Goal: Information Seeking & Learning: Find specific fact

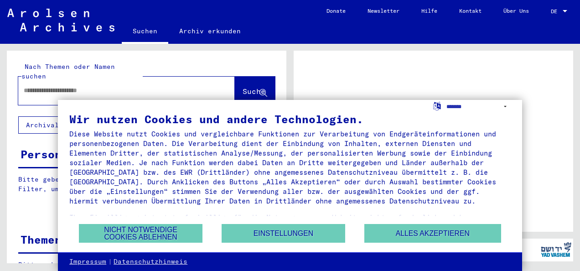
scroll to position [41, 0]
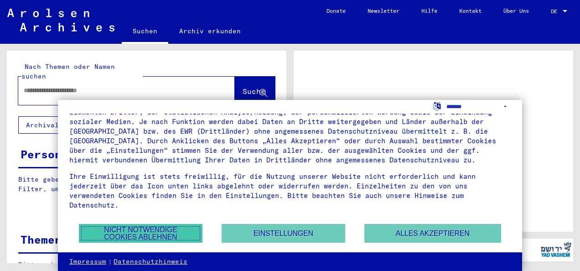
click at [165, 228] on button "Nicht notwendige Cookies ablehnen" at bounding box center [140, 233] width 123 height 19
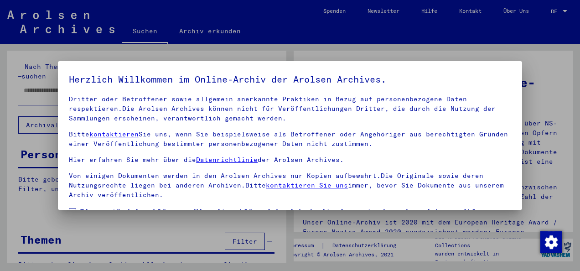
scroll to position [72, 0]
click at [69, 208] on span at bounding box center [72, 211] width 7 height 7
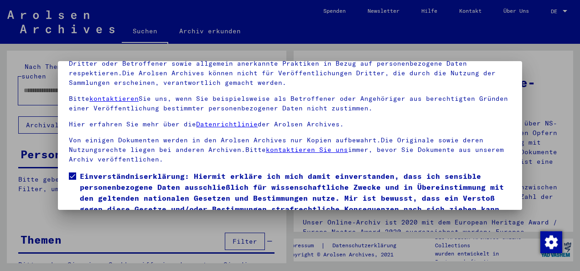
scroll to position [72, 0]
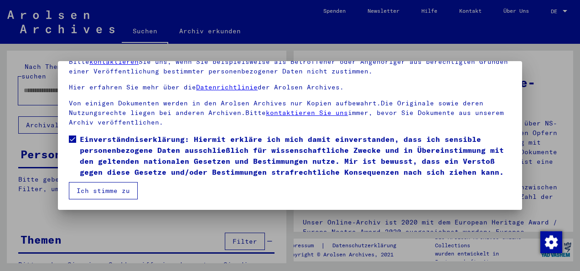
click at [104, 190] on button "Ich stimme zu" at bounding box center [103, 190] width 69 height 17
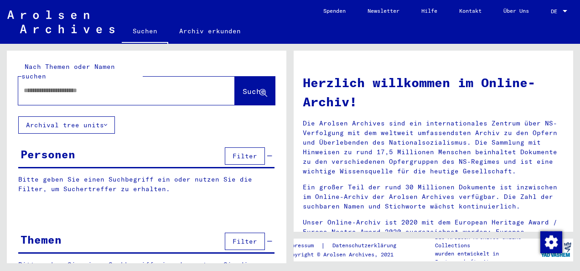
click at [53, 86] on input "text" at bounding box center [116, 91] width 184 height 10
click at [242, 87] on span "Suche" at bounding box center [253, 91] width 23 height 9
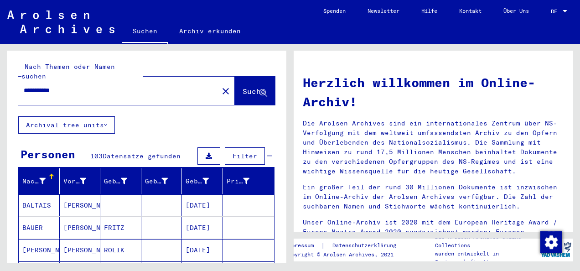
drag, startPoint x: 93, startPoint y: 78, endPoint x: 0, endPoint y: 77, distance: 93.0
click at [0, 77] on html "**********" at bounding box center [290, 135] width 580 height 271
click at [242, 87] on span "Suche" at bounding box center [253, 91] width 23 height 9
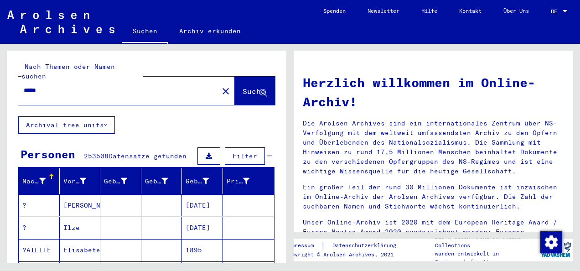
click at [55, 86] on input "*****" at bounding box center [116, 91] width 184 height 10
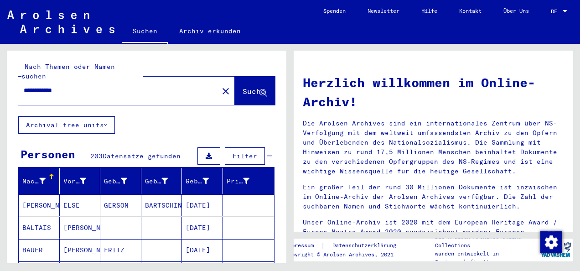
drag, startPoint x: 83, startPoint y: 79, endPoint x: 45, endPoint y: 78, distance: 37.8
click at [45, 86] on input "**********" at bounding box center [116, 91] width 184 height 10
click at [235, 77] on button "Suche" at bounding box center [255, 91] width 40 height 28
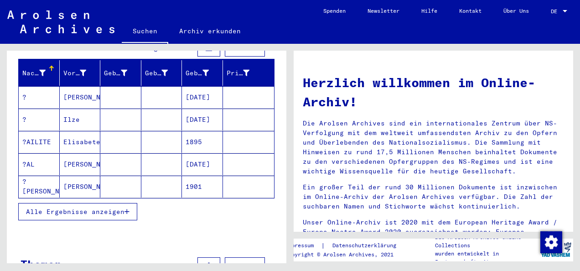
scroll to position [137, 0]
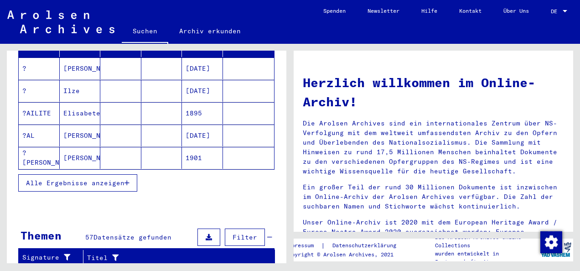
click at [127, 180] on icon "button" at bounding box center [126, 183] width 5 height 6
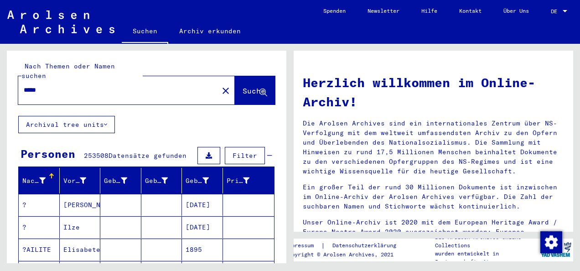
scroll to position [0, 0]
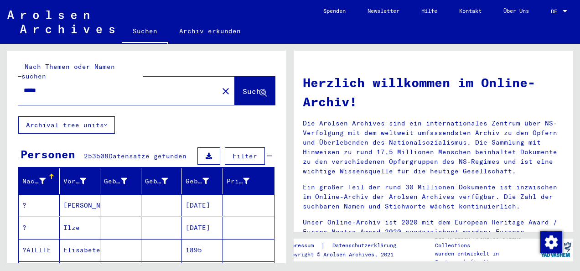
click at [48, 86] on input "*****" at bounding box center [116, 91] width 184 height 10
drag, startPoint x: 50, startPoint y: 80, endPoint x: 18, endPoint y: 79, distance: 31.9
click at [18, 80] on div "*****" at bounding box center [112, 90] width 189 height 21
drag, startPoint x: 103, startPoint y: 92, endPoint x: 95, endPoint y: 89, distance: 8.5
click at [99, 92] on div "***** close" at bounding box center [126, 91] width 216 height 28
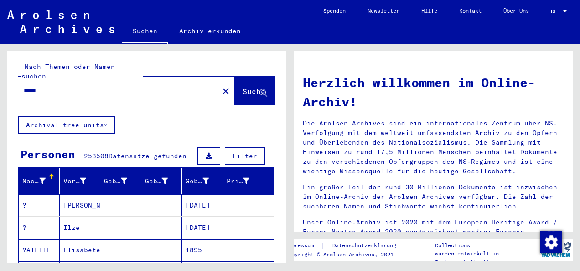
click at [59, 86] on input "*****" at bounding box center [116, 91] width 184 height 10
type input "**********"
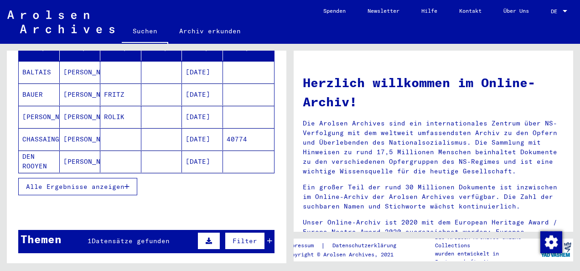
scroll to position [137, 0]
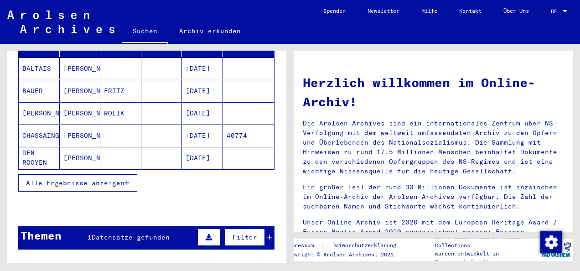
click at [109, 179] on span "Alle Ergebnisse anzeigen" at bounding box center [75, 183] width 98 height 8
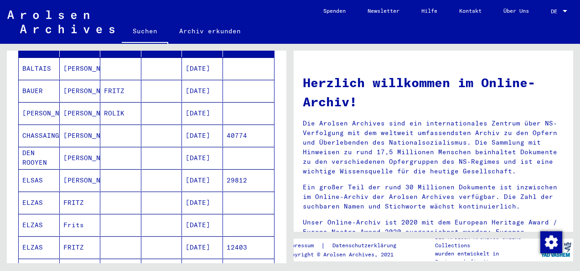
scroll to position [182, 0]
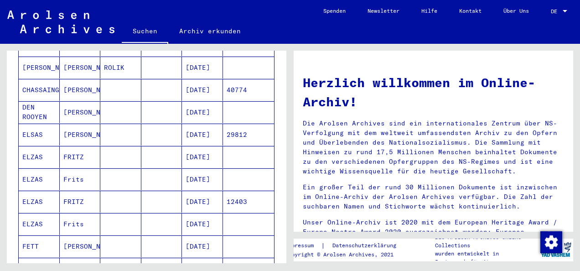
click at [34, 213] on mat-cell "ELZAS" at bounding box center [39, 224] width 41 height 22
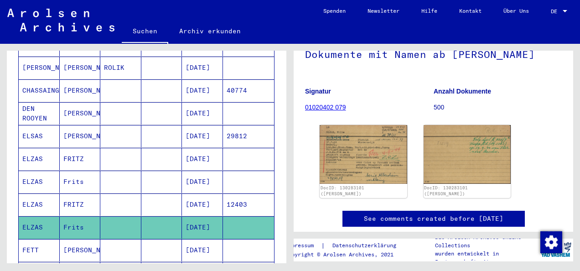
scroll to position [91, 0]
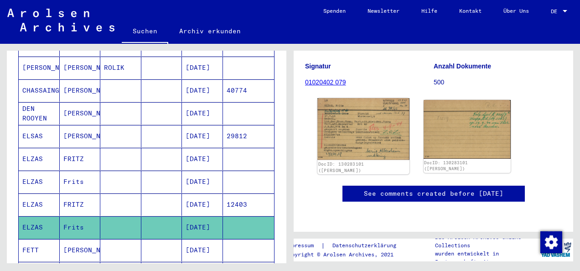
click at [374, 130] on img at bounding box center [363, 129] width 92 height 62
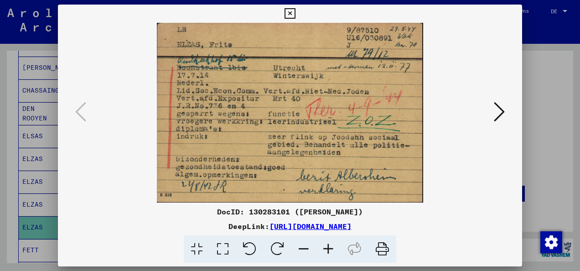
click at [498, 109] on icon at bounding box center [498, 112] width 11 height 22
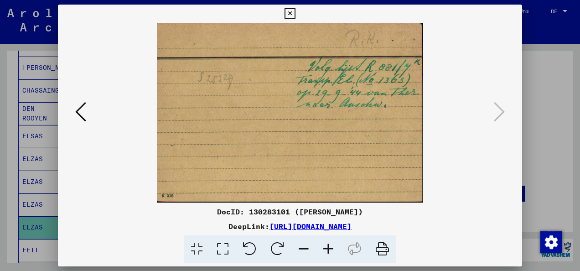
click at [350, 136] on img at bounding box center [290, 113] width 402 height 180
click at [461, 160] on img at bounding box center [290, 113] width 402 height 180
click at [79, 113] on icon at bounding box center [80, 112] width 11 height 22
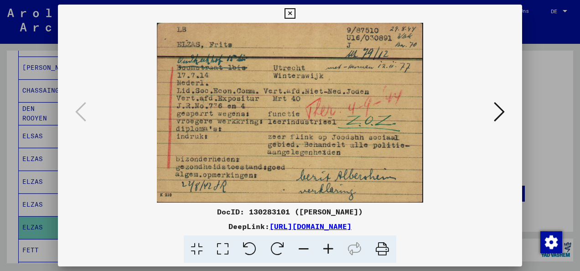
click at [492, 112] on button at bounding box center [499, 112] width 16 height 26
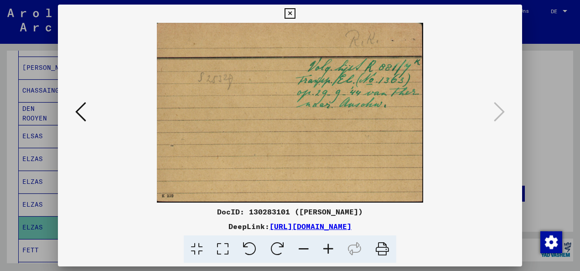
drag, startPoint x: 431, startPoint y: 140, endPoint x: 442, endPoint y: 120, distance: 23.0
click at [442, 120] on img at bounding box center [290, 113] width 402 height 180
click at [288, 13] on icon at bounding box center [289, 13] width 10 height 11
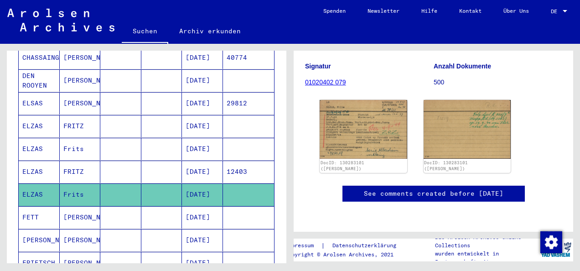
scroll to position [229, 0]
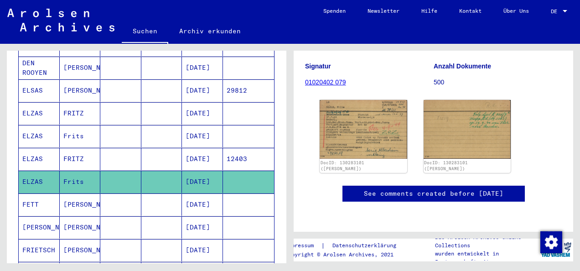
click at [31, 148] on mat-cell "ELZAS" at bounding box center [39, 159] width 41 height 22
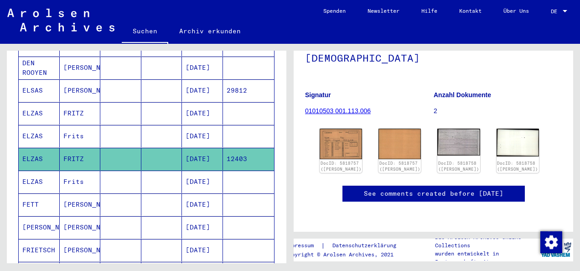
scroll to position [91, 0]
click at [334, 131] on img at bounding box center [340, 144] width 45 height 32
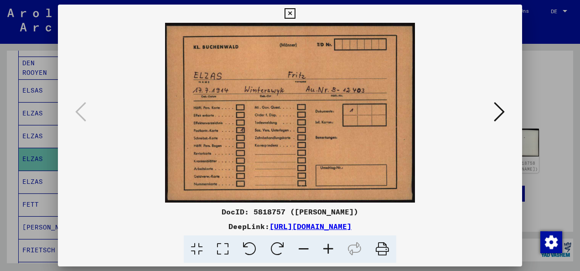
click at [501, 113] on icon at bounding box center [498, 112] width 11 height 22
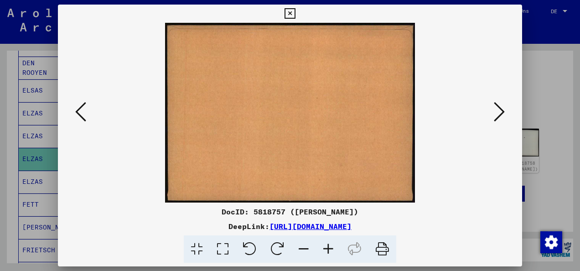
click at [495, 112] on icon at bounding box center [498, 112] width 11 height 22
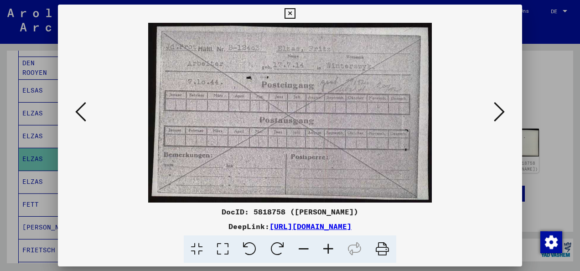
click at [495, 112] on icon at bounding box center [498, 112] width 11 height 22
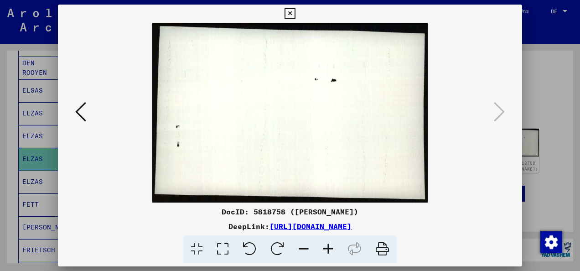
click at [71, 114] on div at bounding box center [290, 113] width 464 height 180
click at [82, 111] on icon at bounding box center [80, 112] width 11 height 22
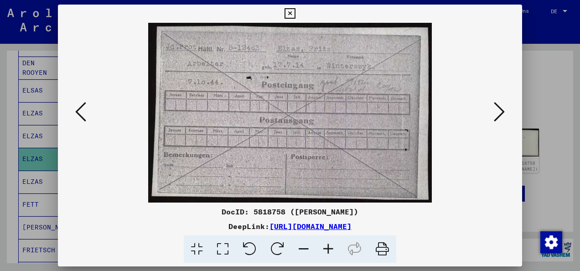
click at [383, 115] on img at bounding box center [290, 113] width 402 height 180
click at [293, 99] on img at bounding box center [290, 113] width 402 height 180
click at [353, 107] on img at bounding box center [290, 113] width 402 height 180
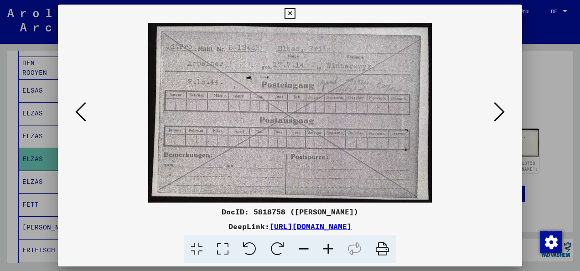
click at [365, 83] on img at bounding box center [290, 113] width 402 height 180
drag, startPoint x: 365, startPoint y: 83, endPoint x: 374, endPoint y: 87, distance: 9.6
click at [365, 83] on img at bounding box center [290, 113] width 402 height 180
click at [476, 169] on img at bounding box center [290, 113] width 402 height 180
click at [83, 113] on icon at bounding box center [80, 112] width 11 height 22
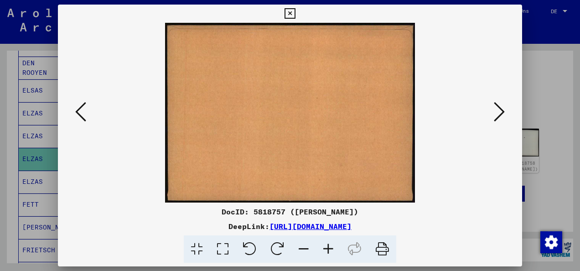
click at [83, 113] on icon at bounding box center [80, 112] width 11 height 22
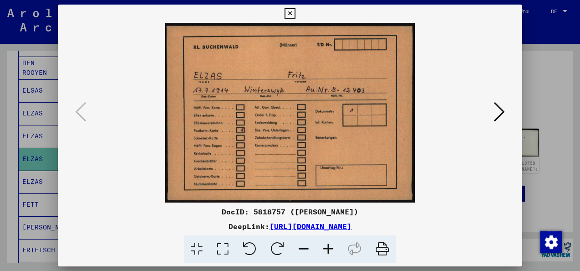
click at [288, 10] on icon at bounding box center [289, 13] width 10 height 11
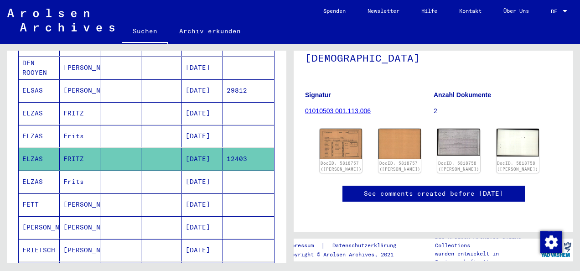
click at [67, 125] on mat-cell "Frits" at bounding box center [80, 136] width 41 height 22
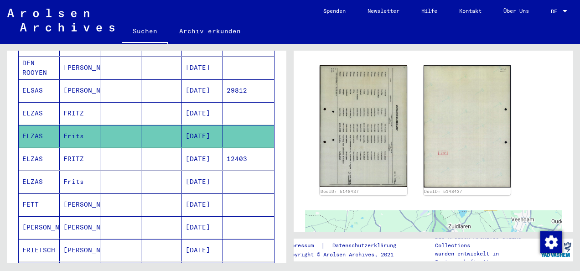
scroll to position [137, 0]
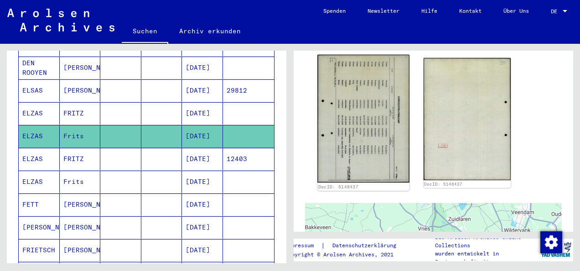
click at [359, 121] on img at bounding box center [363, 119] width 92 height 128
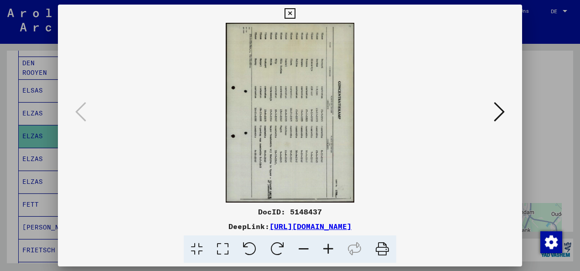
click at [281, 247] on icon at bounding box center [277, 249] width 28 height 28
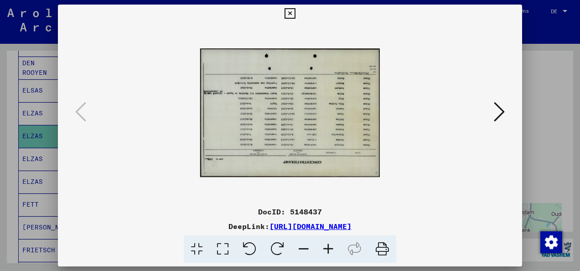
click at [281, 247] on icon at bounding box center [277, 249] width 28 height 28
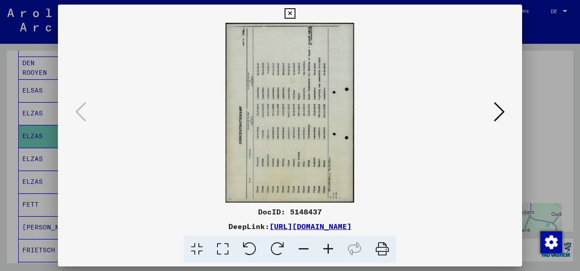
click at [281, 247] on icon at bounding box center [277, 249] width 28 height 28
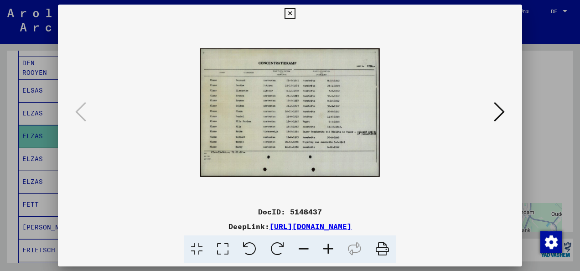
click at [264, 117] on img at bounding box center [290, 113] width 180 height 402
click at [318, 108] on img at bounding box center [290, 113] width 180 height 402
drag, startPoint x: 366, startPoint y: 101, endPoint x: 328, endPoint y: 247, distance: 151.3
click at [328, 247] on icon at bounding box center [328, 249] width 25 height 28
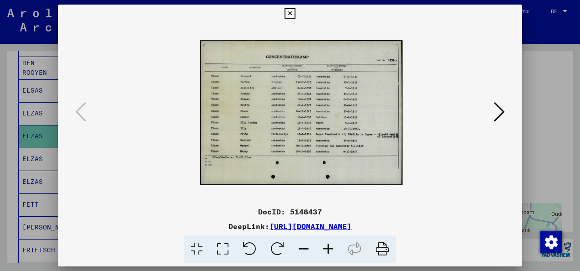
click at [328, 247] on icon at bounding box center [328, 249] width 25 height 28
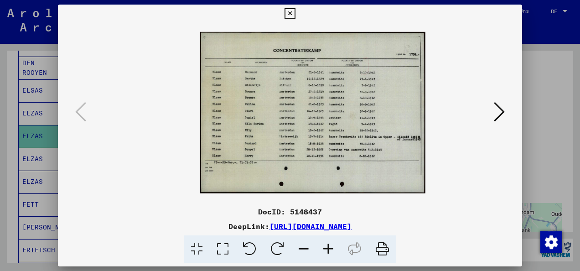
click at [328, 247] on icon at bounding box center [328, 249] width 25 height 28
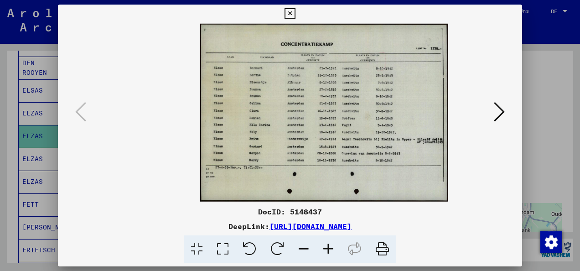
click at [328, 247] on icon at bounding box center [328, 249] width 25 height 28
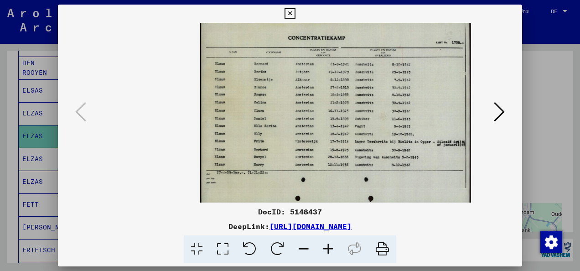
click at [328, 247] on icon at bounding box center [328, 249] width 25 height 28
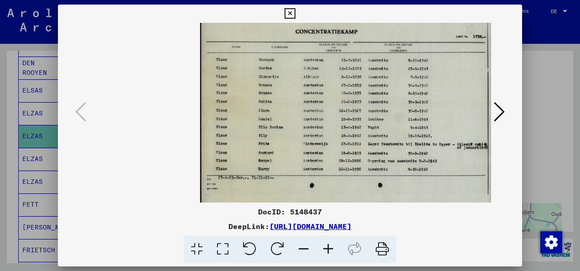
click at [328, 247] on icon at bounding box center [328, 249] width 25 height 28
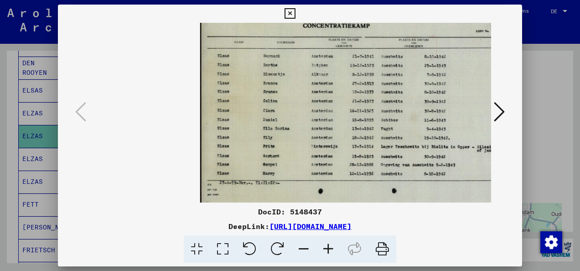
click at [328, 247] on icon at bounding box center [328, 249] width 25 height 28
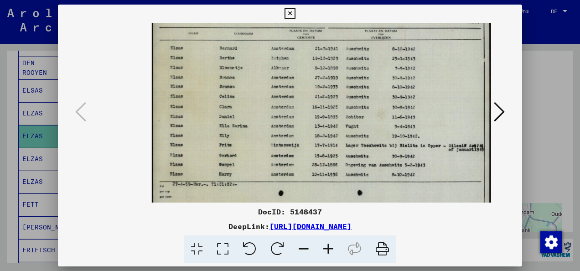
scroll to position [5, 48]
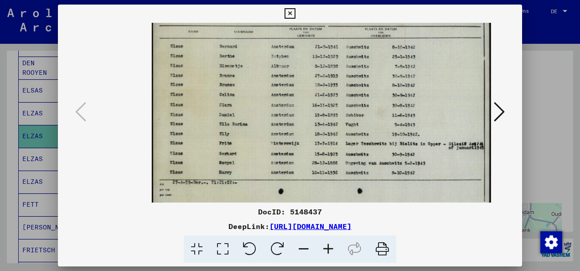
drag, startPoint x: 345, startPoint y: 151, endPoint x: 213, endPoint y: 148, distance: 132.2
click at [213, 148] on img at bounding box center [321, 106] width 339 height 243
click at [449, 99] on img at bounding box center [321, 106] width 339 height 243
